Goal: Transaction & Acquisition: Purchase product/service

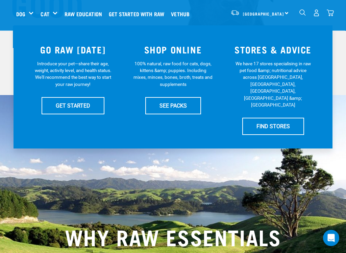
scroll to position [137, 0]
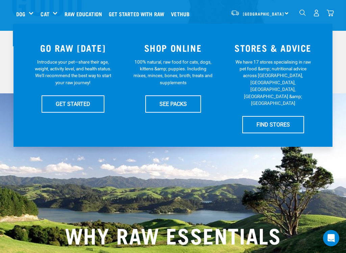
click at [0, 0] on h5 "Wildly Good Specials" at bounding box center [0, 0] width 0 height 0
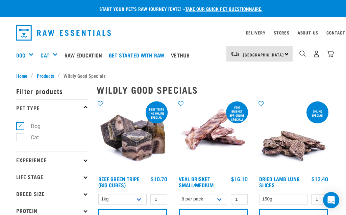
click at [46, 73] on span "Products" at bounding box center [45, 75] width 17 height 7
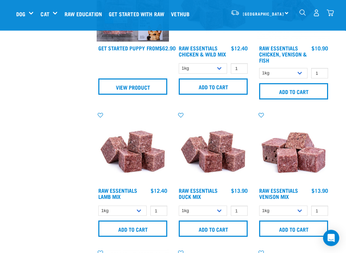
scroll to position [492, 0]
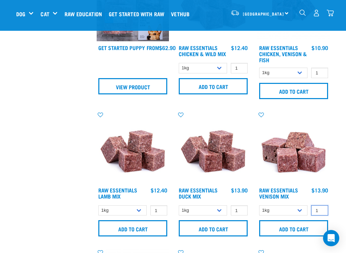
click at [322, 209] on input "1" at bounding box center [320, 210] width 17 height 10
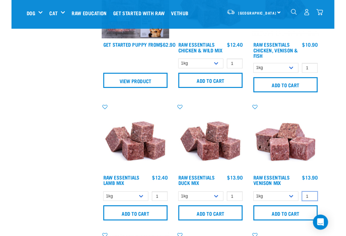
scroll to position [524, 0]
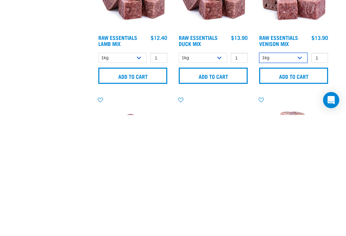
click at [303, 174] on select "1kg 3kg" at bounding box center [283, 179] width 48 height 10
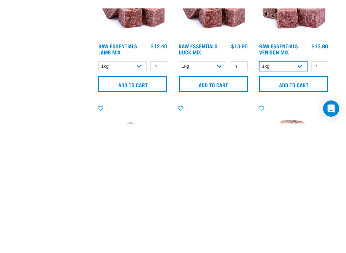
scroll to position [645, 0]
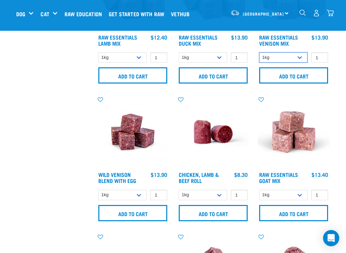
select select "712"
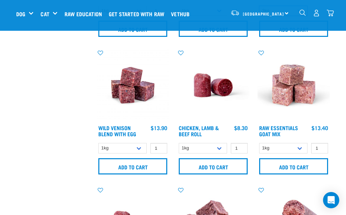
scroll to position [692, 0]
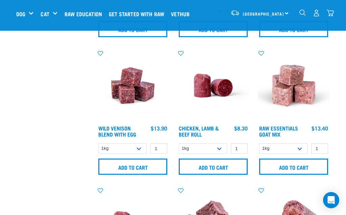
click at [137, 169] on input "Add to cart" at bounding box center [132, 167] width 69 height 16
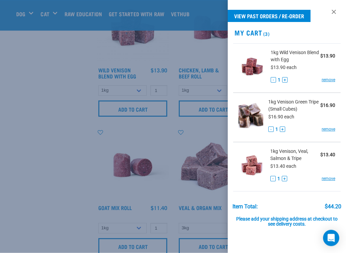
scroll to position [751, 0]
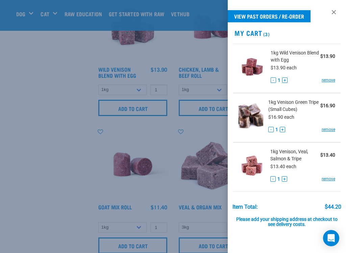
click at [289, 129] on div "- 1 + remove" at bounding box center [302, 129] width 67 height 7
click at [280, 132] on button "+" at bounding box center [282, 129] width 5 height 5
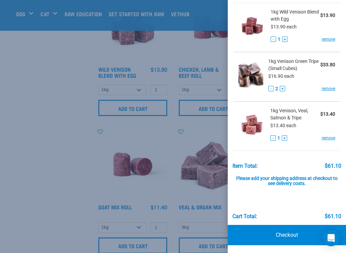
scroll to position [41, 0]
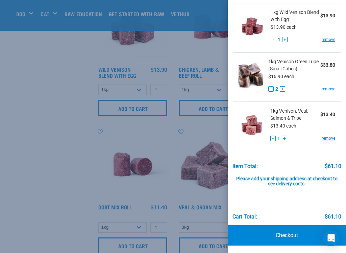
click at [297, 215] on link "Checkout" at bounding box center [287, 235] width 118 height 20
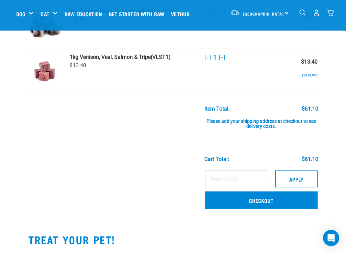
scroll to position [102, 0]
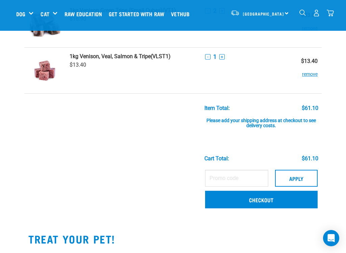
click at [300, 179] on button "Apply" at bounding box center [296, 178] width 43 height 17
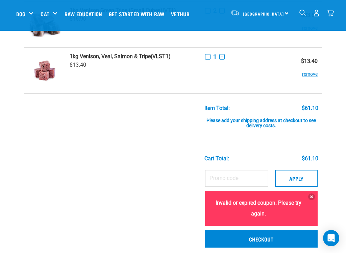
click at [314, 198] on button at bounding box center [312, 196] width 7 height 7
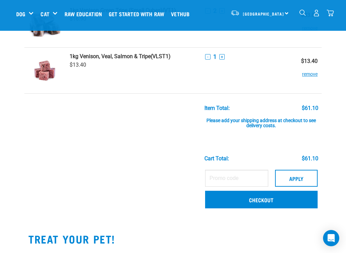
click at [249, 201] on link "Checkout" at bounding box center [261, 200] width 113 height 18
click at [303, 170] on button "Apply" at bounding box center [296, 178] width 43 height 17
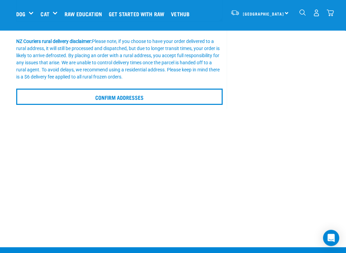
scroll to position [179, 0]
click at [136, 96] on input "Confirm addresses" at bounding box center [119, 97] width 207 height 16
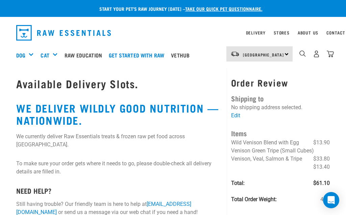
click at [239, 113] on link "Edit" at bounding box center [235, 115] width 9 height 6
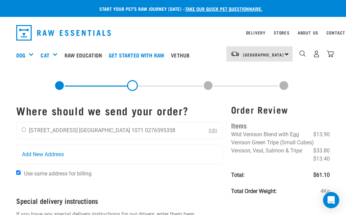
click at [24, 132] on input "radio" at bounding box center [24, 130] width 4 height 4
radio input "true"
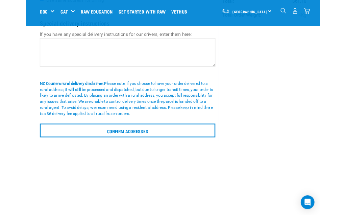
scroll to position [123, 0]
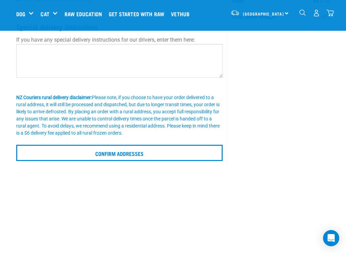
click at [113, 155] on input "Confirm addresses" at bounding box center [119, 153] width 207 height 16
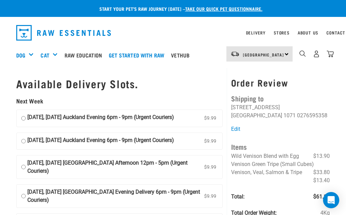
click at [23, 175] on input "27 August, Wednesday Auckland Afternoon 12pm - 5pm (Urgent Couriers) $9.99" at bounding box center [23, 167] width 4 height 16
radio input "true"
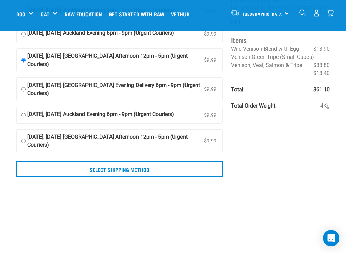
scroll to position [55, 0]
click at [142, 178] on input "Select Shipping Method" at bounding box center [119, 169] width 207 height 16
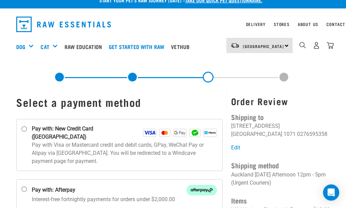
scroll to position [8, 0]
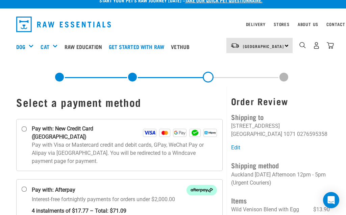
click at [146, 129] on img at bounding box center [150, 133] width 14 height 8
click at [27, 129] on input "Pay with: New Credit Card ([GEOGRAPHIC_DATA])" at bounding box center [24, 129] width 5 height 5
radio input "true"
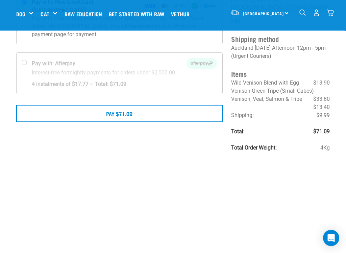
scroll to position [86, 0]
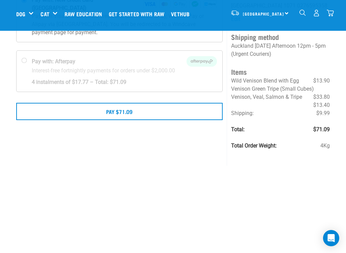
click at [126, 104] on button "Pay $71.09" at bounding box center [119, 111] width 207 height 17
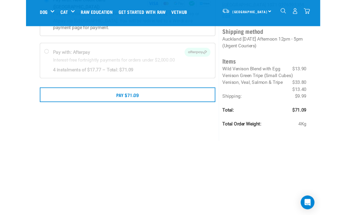
scroll to position [105, 0]
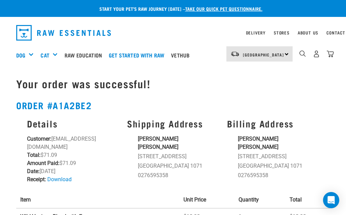
click at [65, 182] on link "Download" at bounding box center [59, 179] width 24 height 6
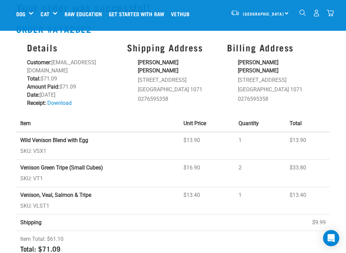
scroll to position [25, 0]
